Goal: Find contact information: Find specific page/section

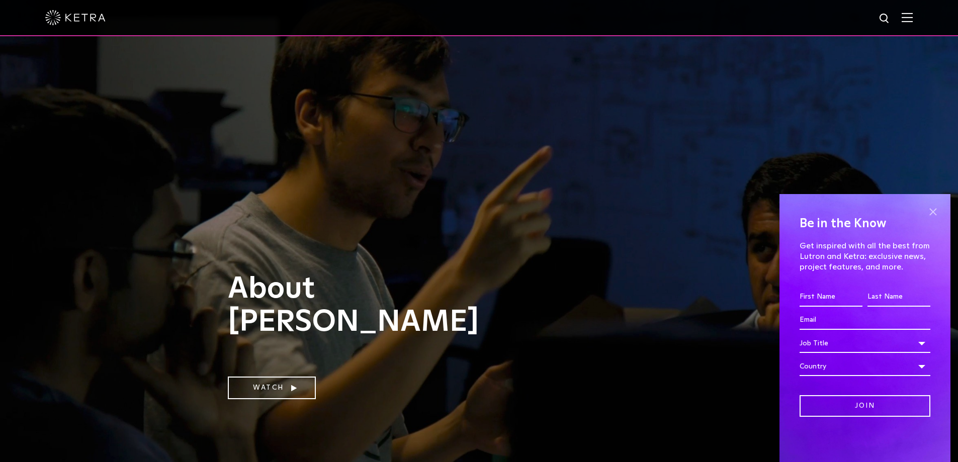
click at [933, 211] on span at bounding box center [932, 211] width 15 height 15
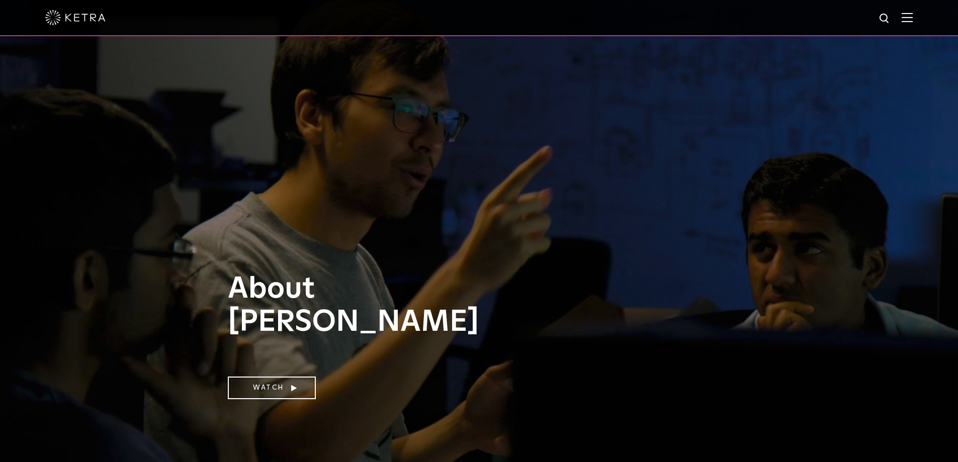
click at [911, 20] on img at bounding box center [906, 18] width 11 height 10
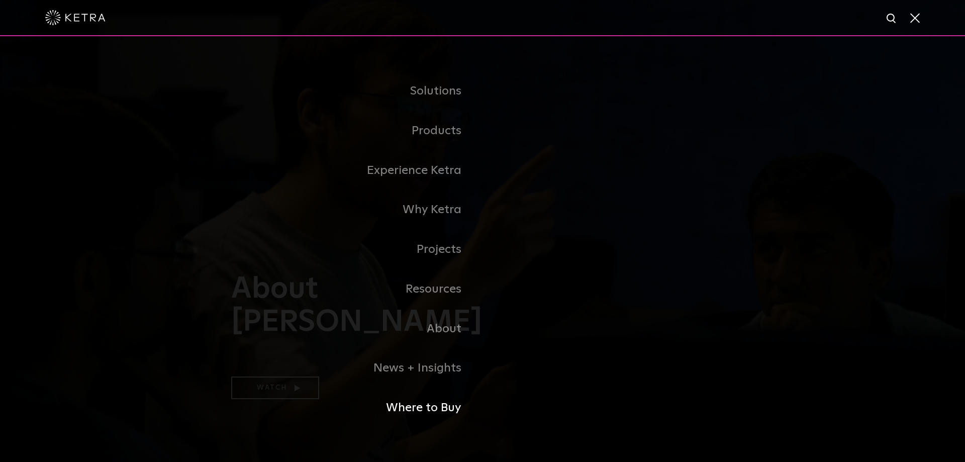
click at [434, 409] on link "Where to Buy" at bounding box center [356, 408] width 251 height 40
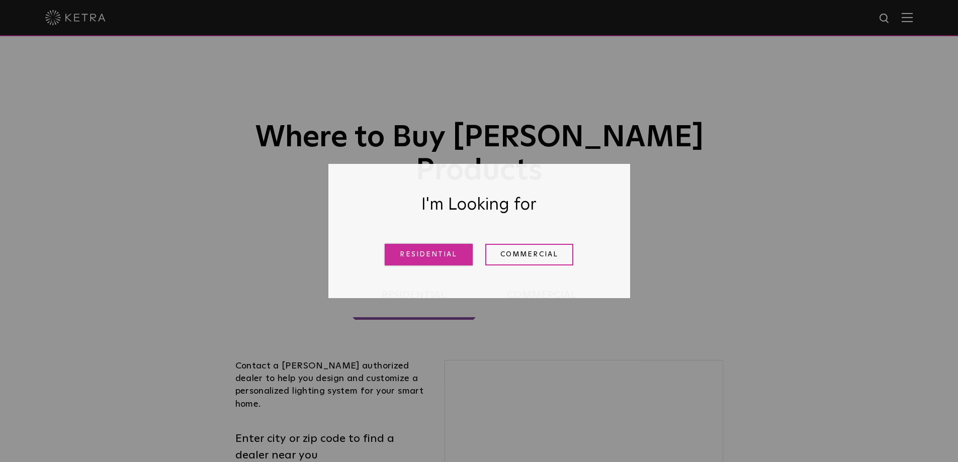
click at [435, 252] on link "Residential" at bounding box center [429, 255] width 88 height 22
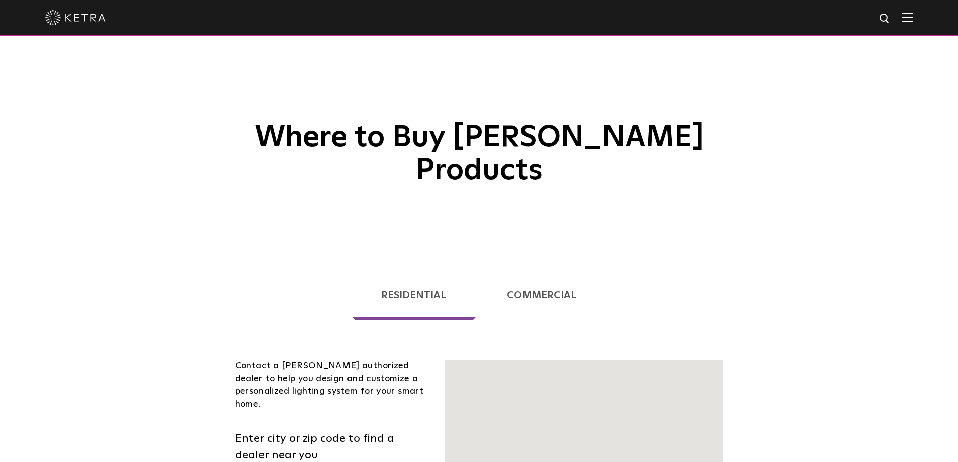
scroll to position [256, 0]
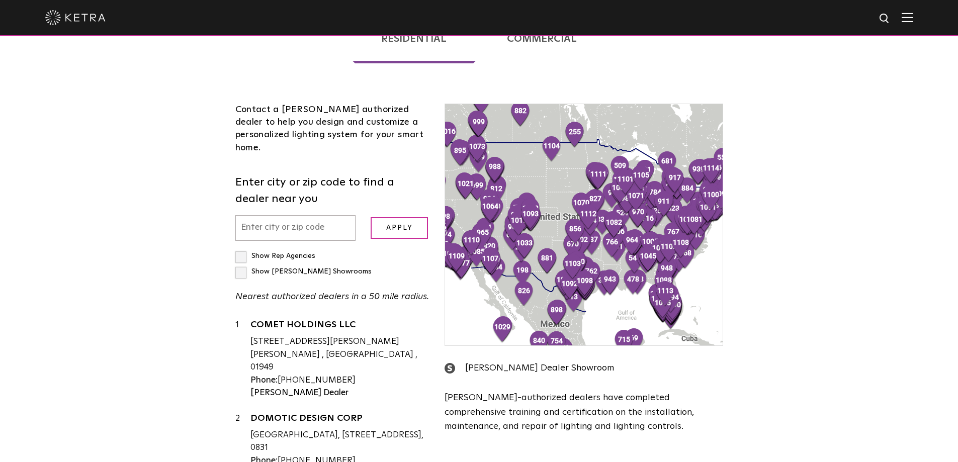
click at [304, 215] on input "text" at bounding box center [295, 228] width 121 height 26
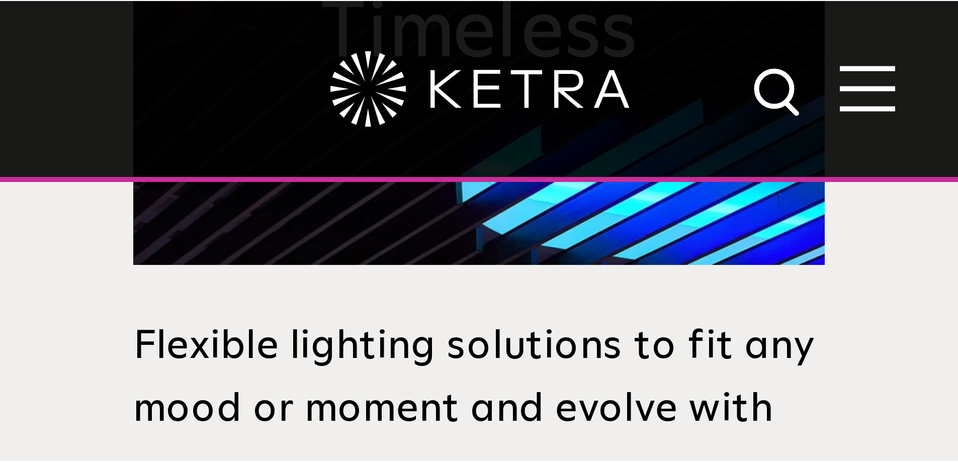
scroll to position [834, 0]
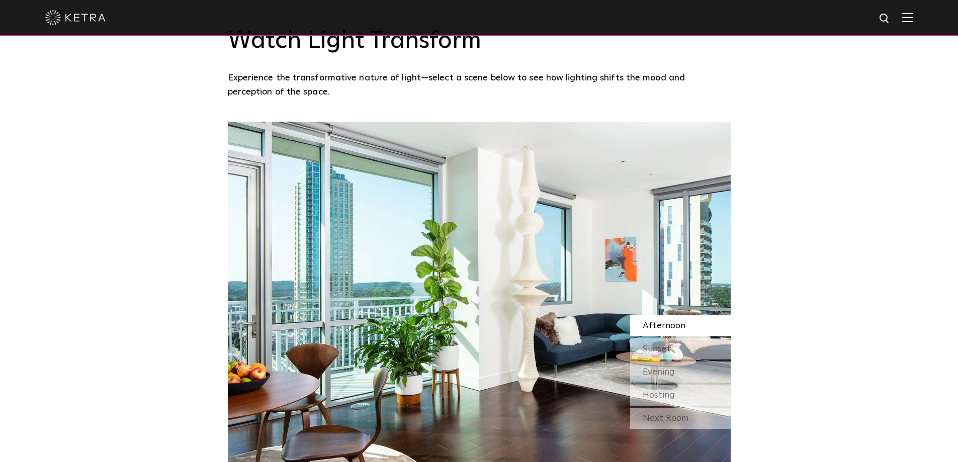
drag, startPoint x: 180, startPoint y: 0, endPoint x: 767, endPoint y: 176, distance: 612.6
click at [191, 91] on div "Watch Light Transform Experience the transformative nature of light—select a sc…" at bounding box center [479, 227] width 958 height 492
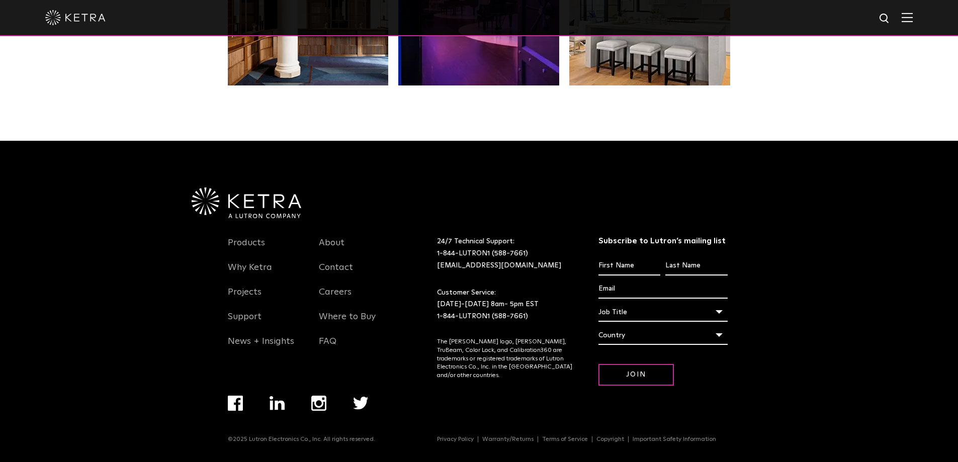
scroll to position [2114, 0]
click at [191, 91] on link "Where to Buy" at bounding box center [347, 322] width 57 height 23
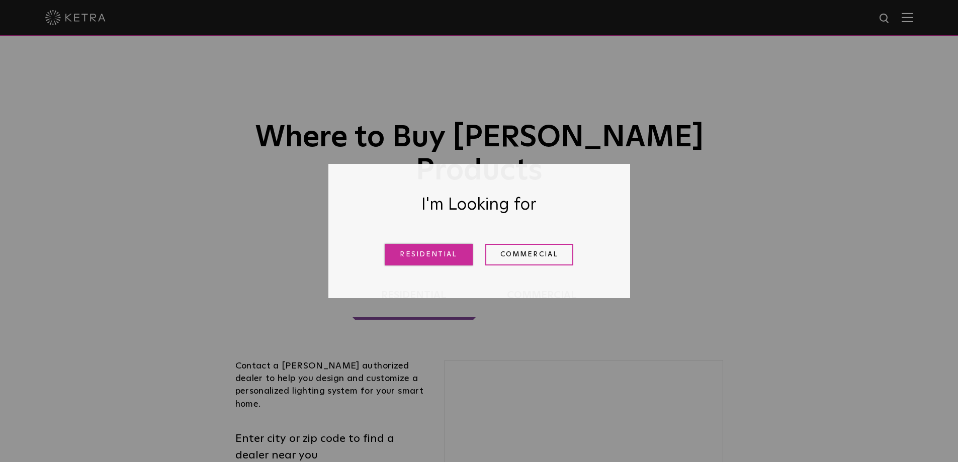
click at [461, 250] on link "Residential" at bounding box center [429, 255] width 88 height 22
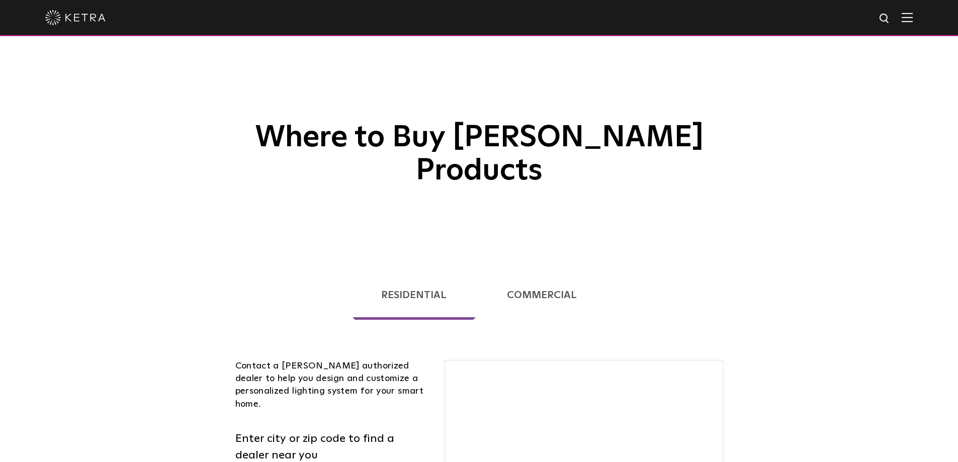
scroll to position [256, 0]
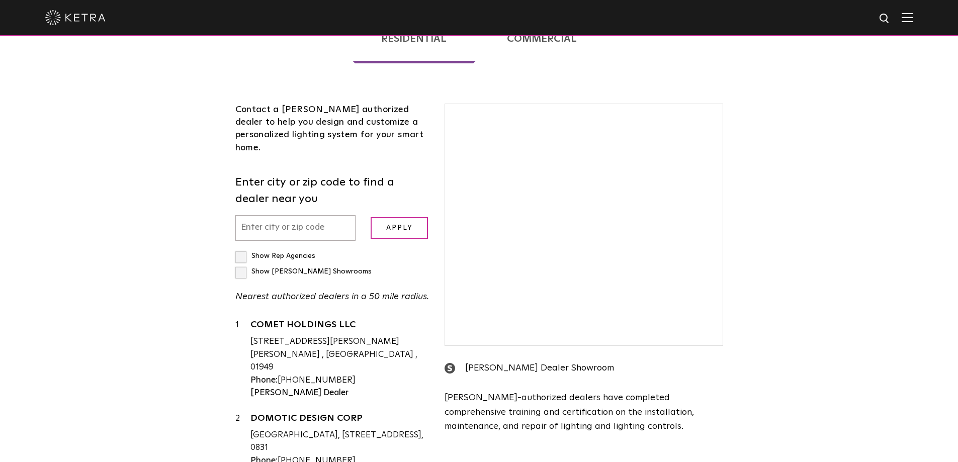
click at [306, 215] on input "text" at bounding box center [295, 228] width 121 height 26
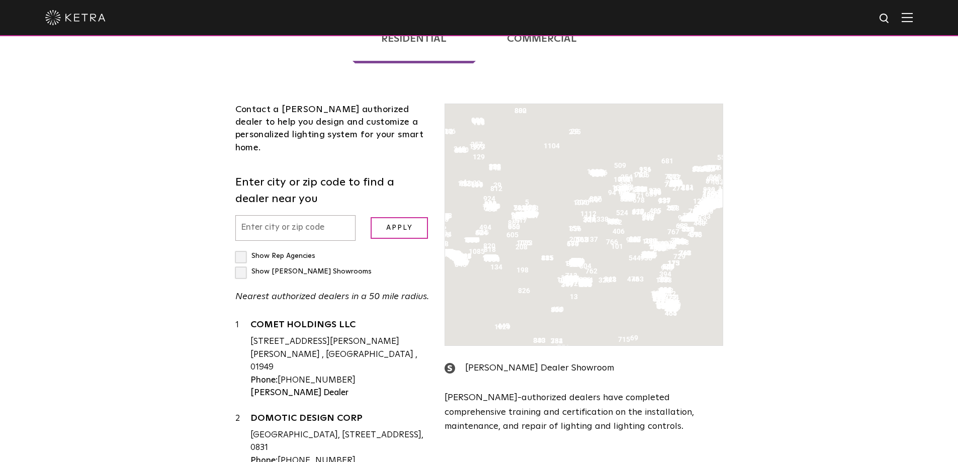
scroll to position [50, 0]
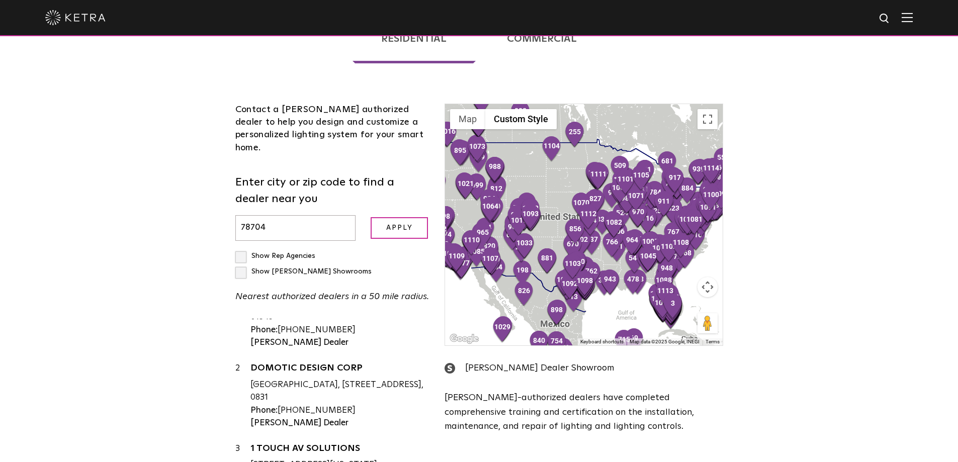
type input "78704"
click at [370, 217] on input "Apply" at bounding box center [398, 228] width 57 height 22
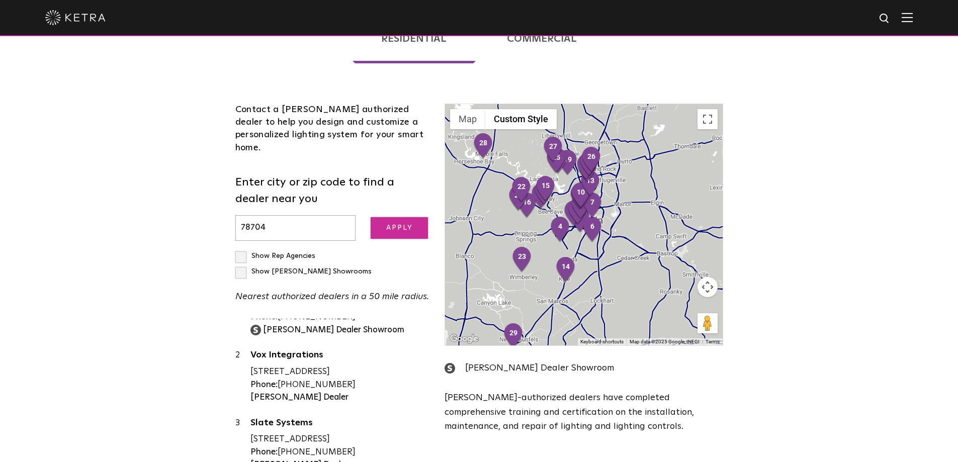
click at [383, 217] on input "Apply" at bounding box center [398, 228] width 57 height 22
